Goal: Task Accomplishment & Management: Use online tool/utility

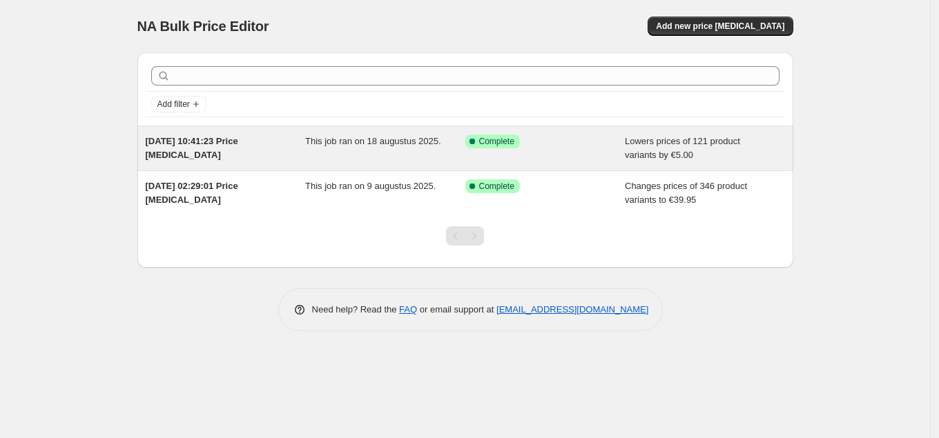
click at [414, 161] on div "This job ran on 18 augustus 2025." at bounding box center [385, 149] width 160 height 28
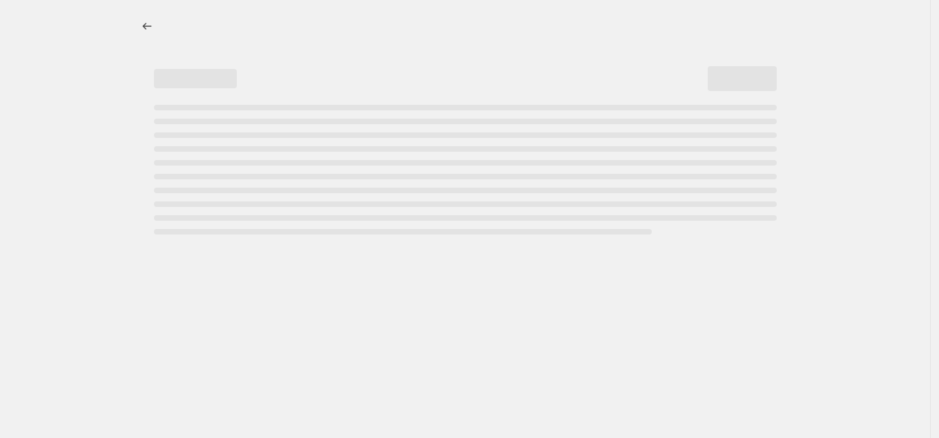
select select "by"
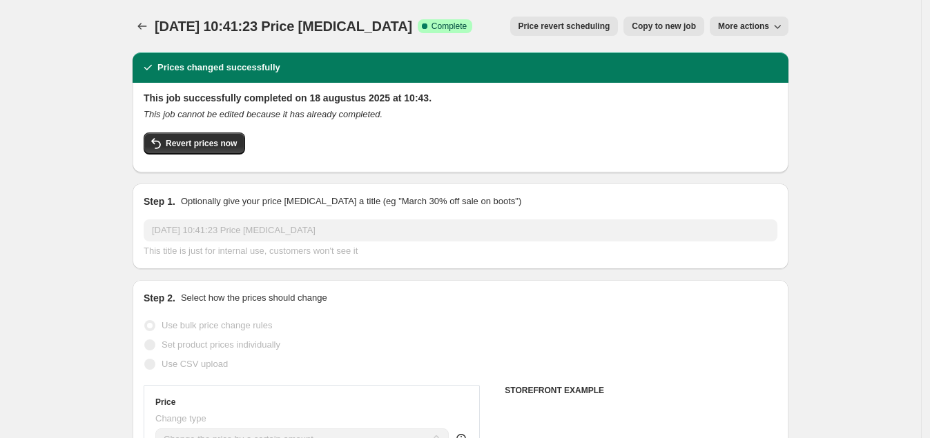
select select "collection"
click at [142, 27] on icon "Price change jobs" at bounding box center [142, 26] width 14 height 14
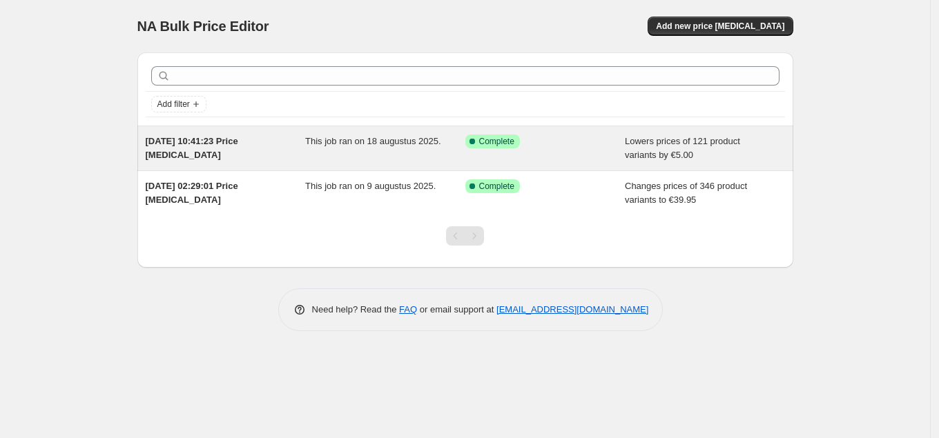
click at [331, 147] on div "This job ran on 18 augustus 2025." at bounding box center [385, 149] width 160 height 28
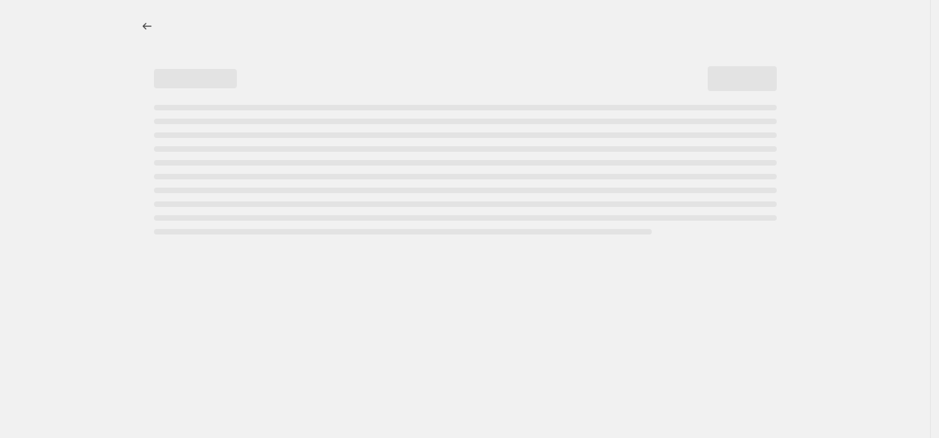
select select "by"
select select "collection"
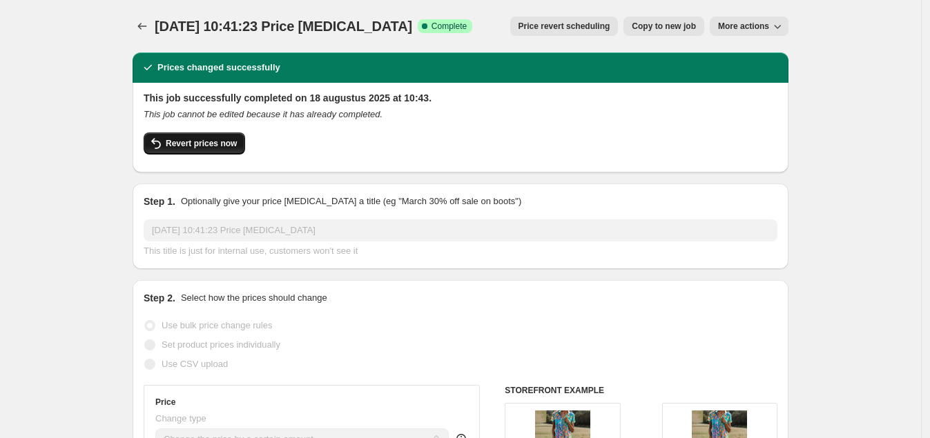
click at [226, 139] on span "Revert prices now" at bounding box center [201, 143] width 71 height 11
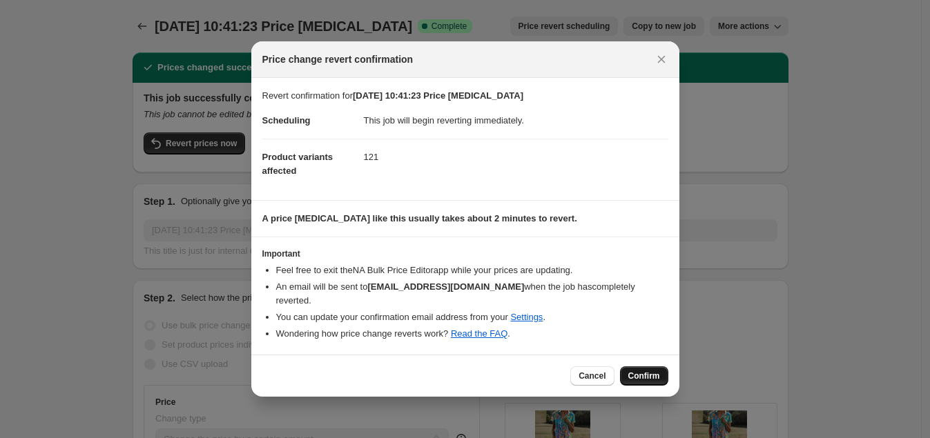
click at [653, 371] on span "Confirm" at bounding box center [644, 376] width 32 height 11
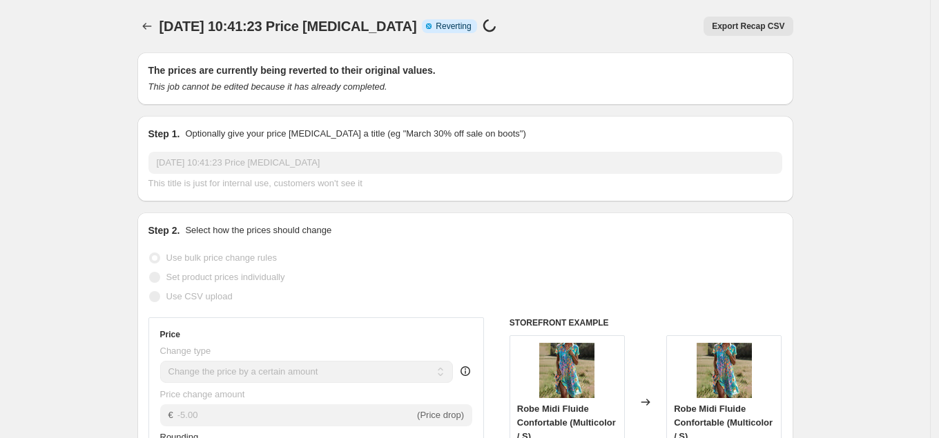
select select "by"
select select "collection"
